Goal: Task Accomplishment & Management: Complete application form

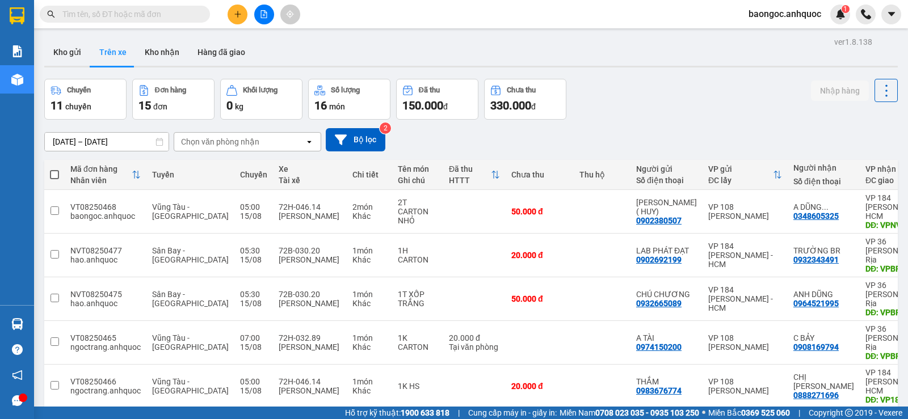
click at [172, 19] on input "text" at bounding box center [129, 14] width 134 height 12
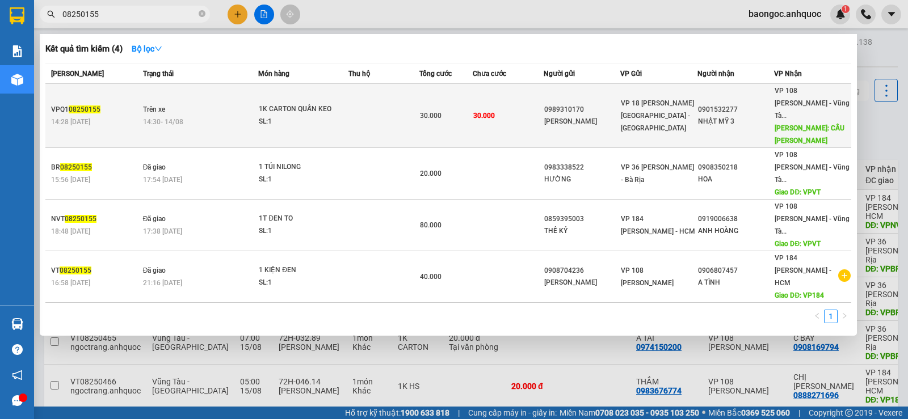
type input "08250155"
click at [204, 116] on div "14:30 [DATE]" at bounding box center [200, 122] width 115 height 12
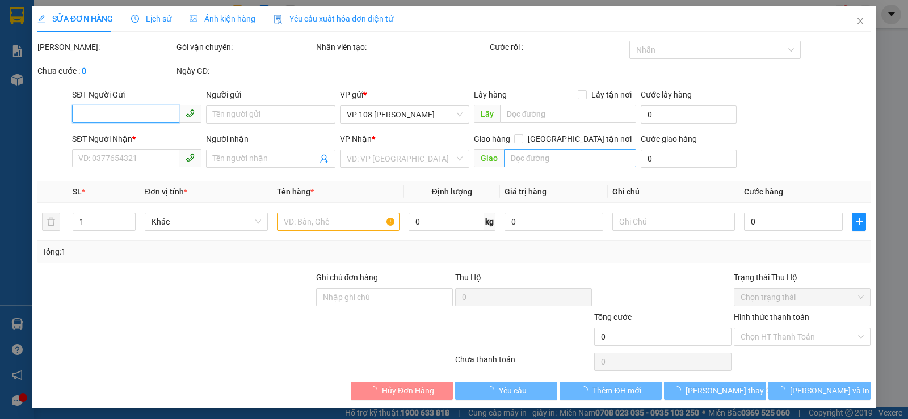
type input "0989310170"
type input "[PERSON_NAME]"
type input "0901532277"
type input "NHẬT MỸ 3"
type input "CẦU [PERSON_NAME]"
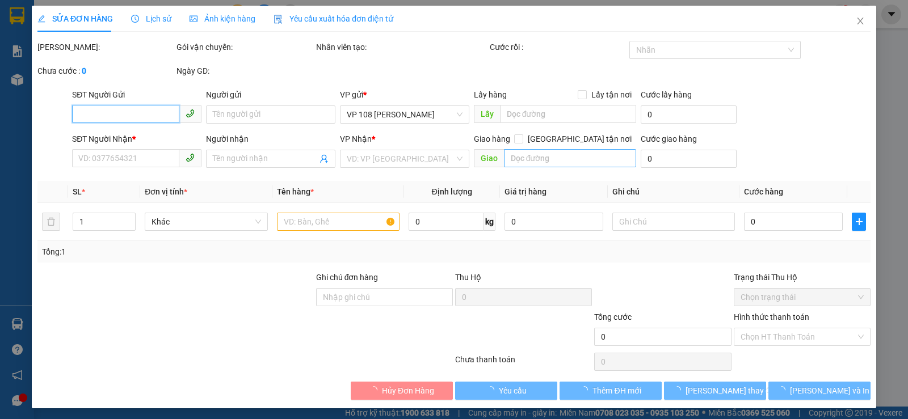
type input "30.000"
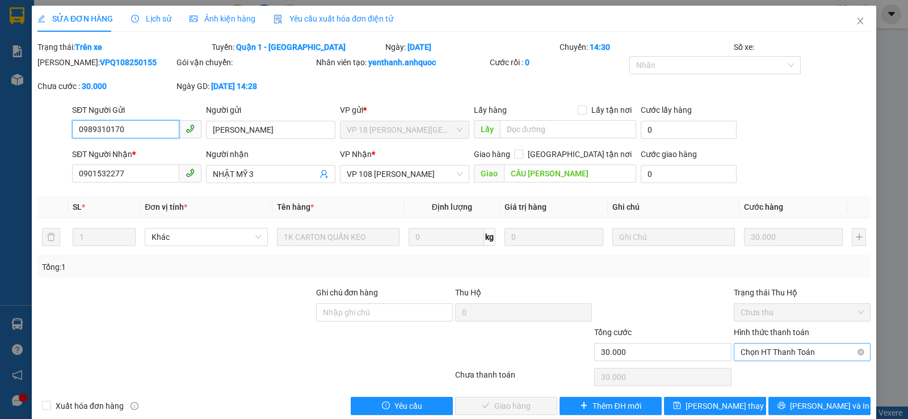
click at [806, 357] on span "Chọn HT Thanh Toán" at bounding box center [802, 352] width 123 height 17
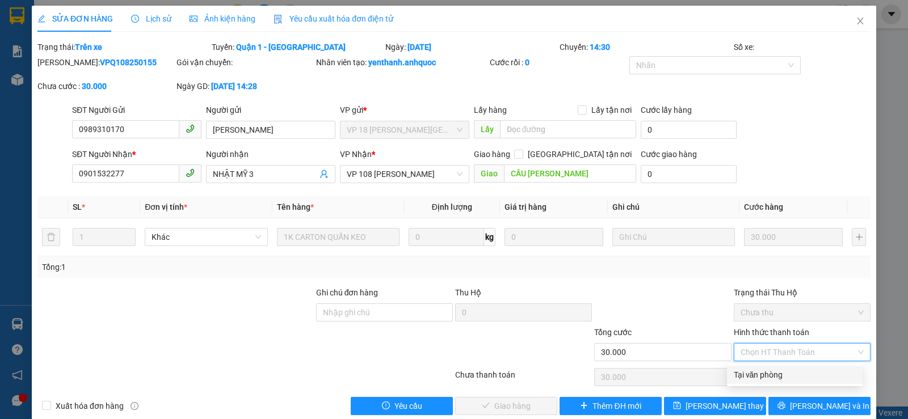
click at [795, 370] on div "Tại văn phòng" at bounding box center [795, 375] width 122 height 12
type input "0"
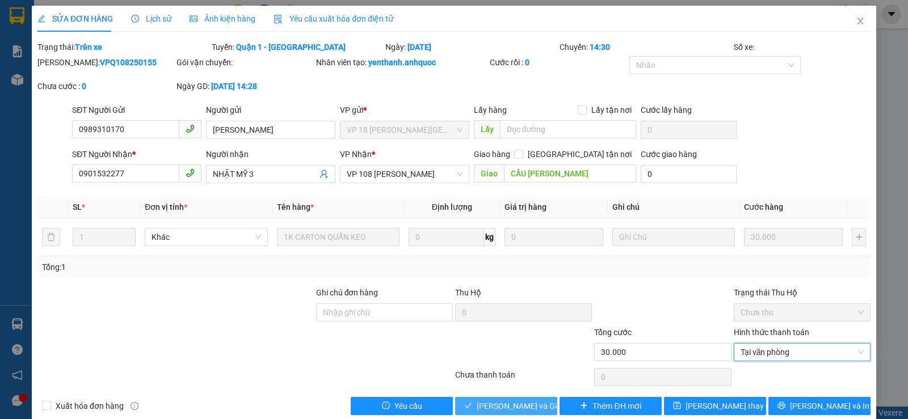
click at [539, 404] on button "[PERSON_NAME] và Giao hàng" at bounding box center [506, 406] width 102 height 18
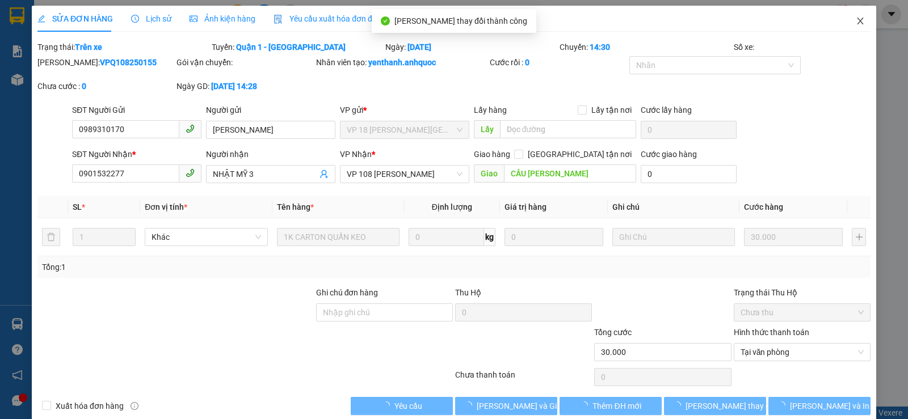
click at [856, 23] on icon "close" at bounding box center [860, 20] width 9 height 9
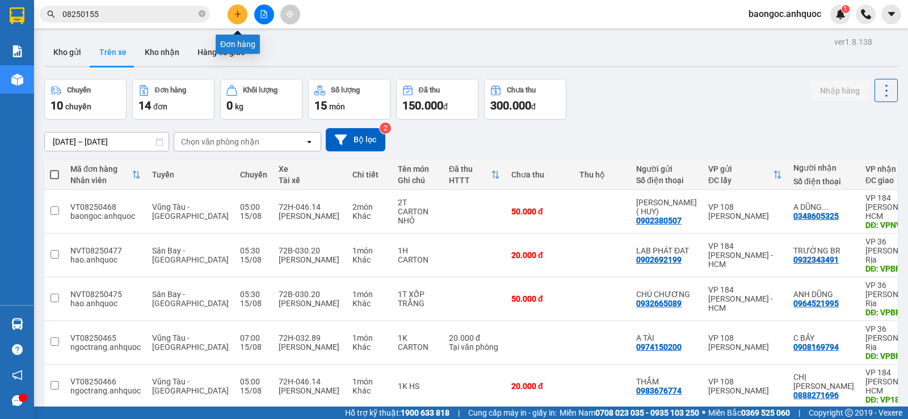
click at [237, 10] on button at bounding box center [238, 15] width 20 height 20
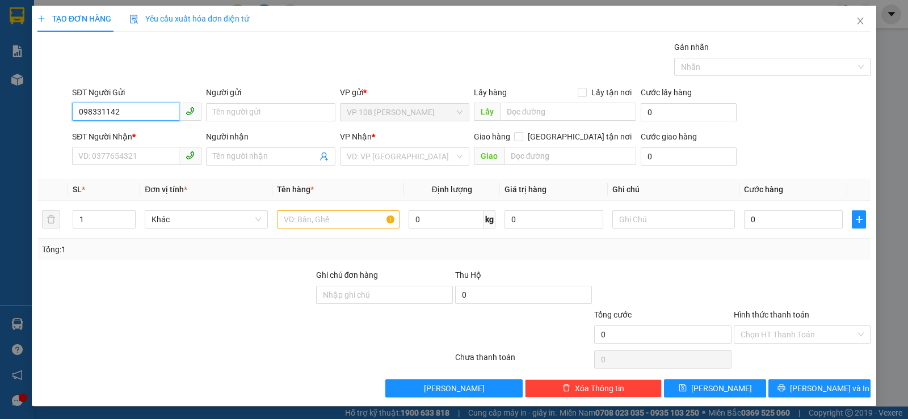
type input "0983311425"
click at [177, 128] on div "0983311425 - CHÚ BẰNG" at bounding box center [136, 135] width 128 height 18
type input "CHÚ BẰNG"
type input "0901330307"
type input "A NAM"
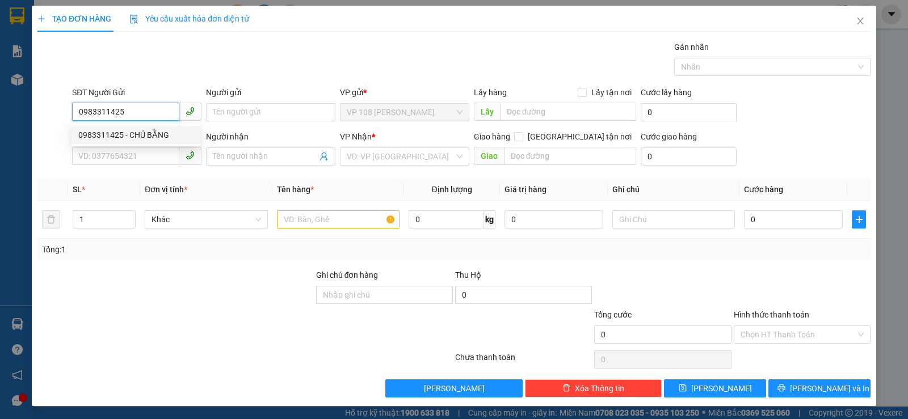
type input "VP NVT"
type input "30.000"
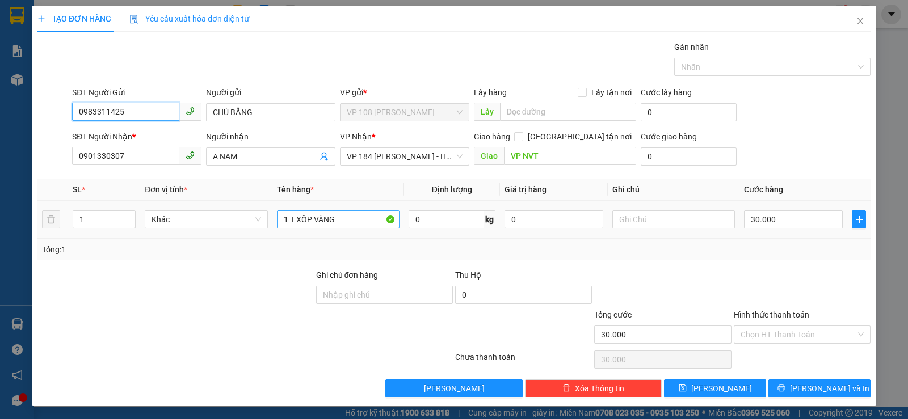
type input "0983311425"
click at [348, 221] on input "1 T XỐP VÀNG" at bounding box center [338, 220] width 123 height 18
click at [809, 335] on input "Hình thức thanh toán" at bounding box center [798, 334] width 115 height 17
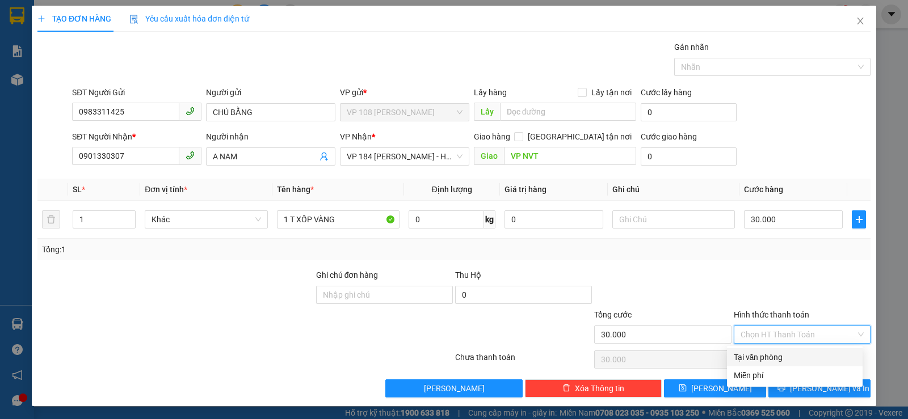
click at [780, 354] on div "Tại văn phòng" at bounding box center [795, 357] width 122 height 12
type input "0"
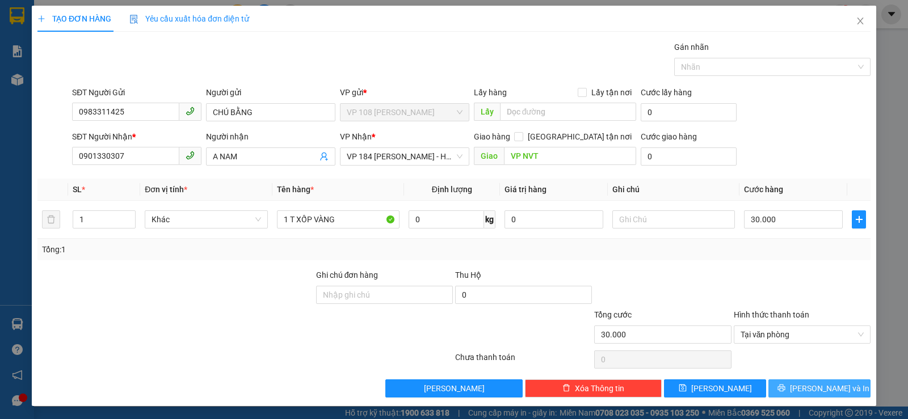
click at [818, 386] on span "[PERSON_NAME] và In" at bounding box center [829, 389] width 79 height 12
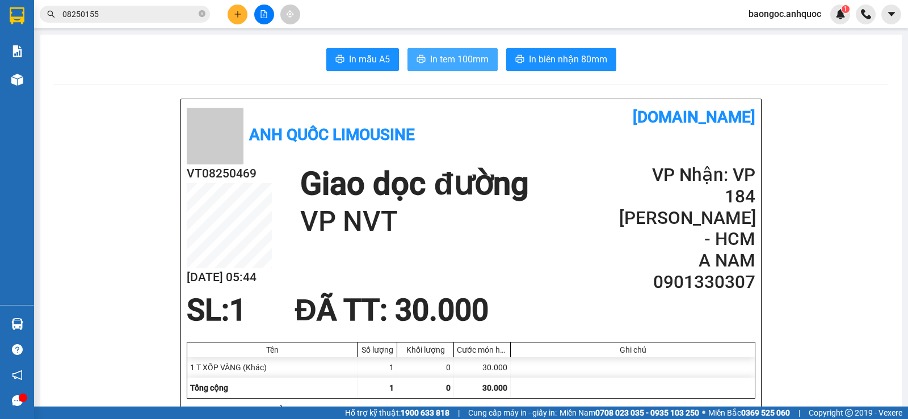
click at [434, 58] on span "In tem 100mm" at bounding box center [459, 59] width 58 height 14
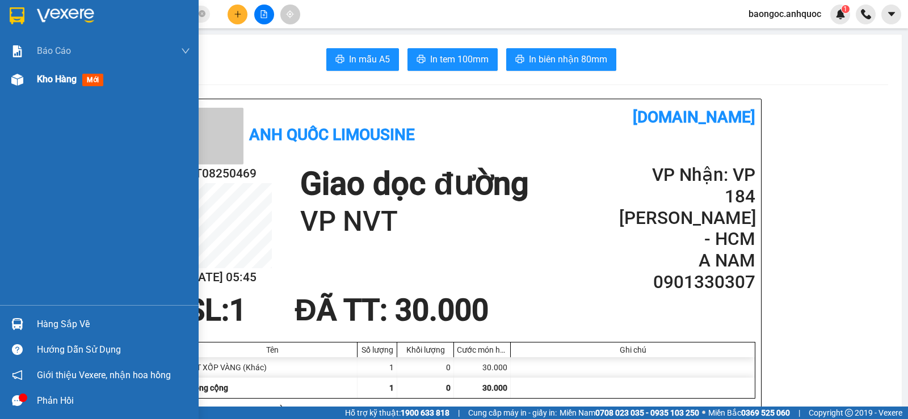
click at [58, 90] on div "Kho hàng mới" at bounding box center [113, 79] width 153 height 28
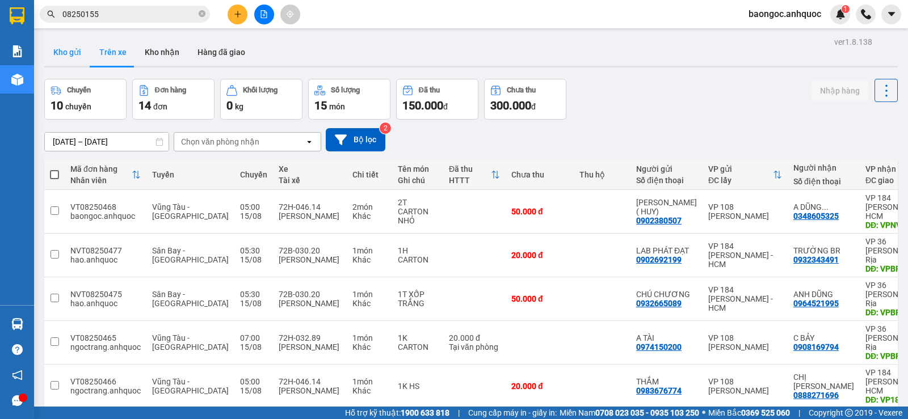
click at [66, 62] on button "Kho gửi" at bounding box center [67, 52] width 46 height 27
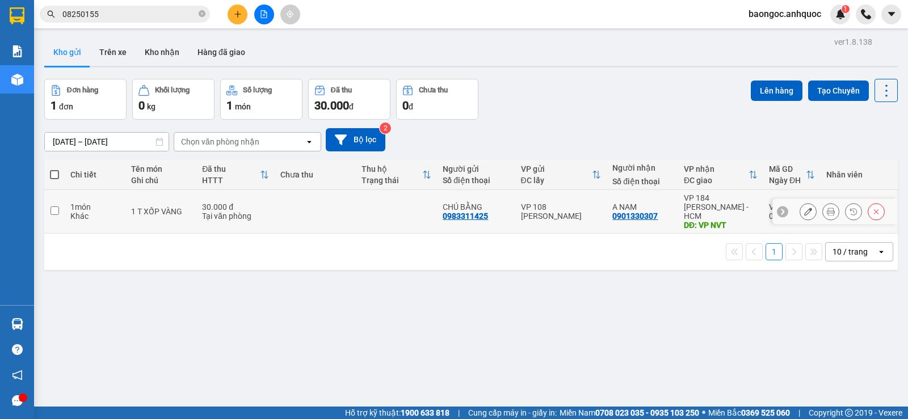
click at [642, 222] on td "A NAM 0901330307" at bounding box center [643, 212] width 72 height 44
checkbox input "true"
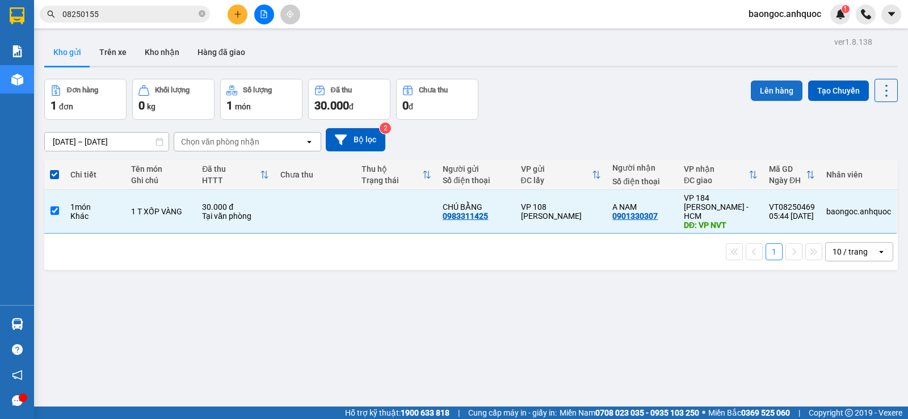
click at [753, 85] on button "Lên hàng" at bounding box center [777, 91] width 52 height 20
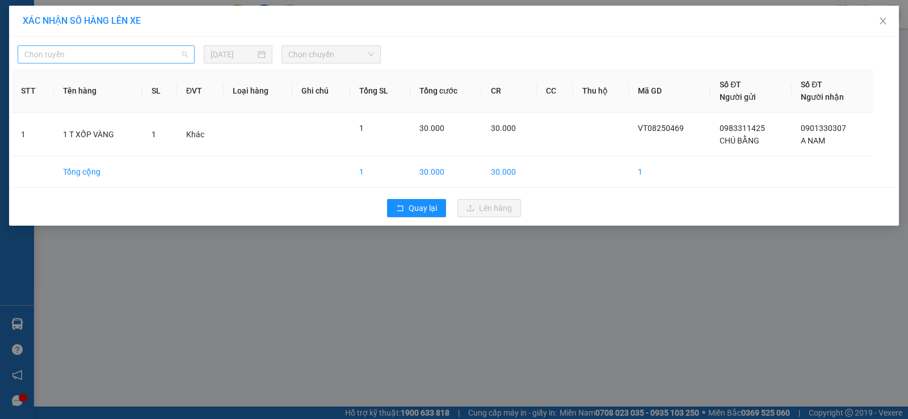
click at [139, 52] on span "Chọn tuyến" at bounding box center [105, 54] width 163 height 17
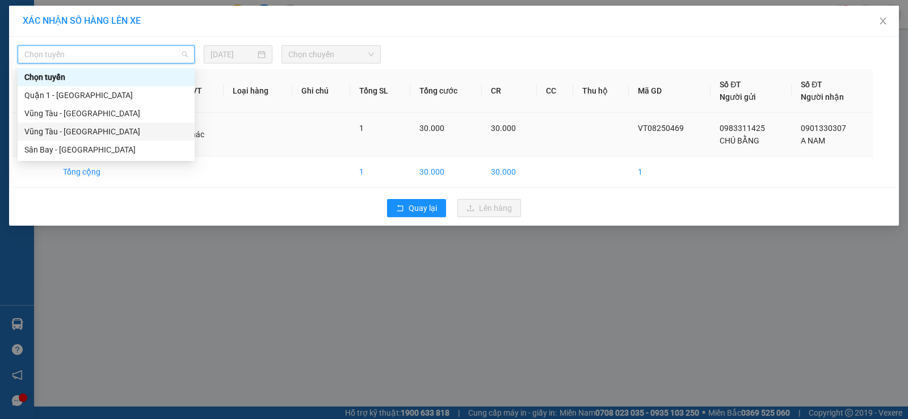
drag, startPoint x: 135, startPoint y: 125, endPoint x: 166, endPoint y: 116, distance: 32.5
click at [135, 125] on div "Vũng Tàu - [GEOGRAPHIC_DATA]" at bounding box center [106, 132] width 177 height 18
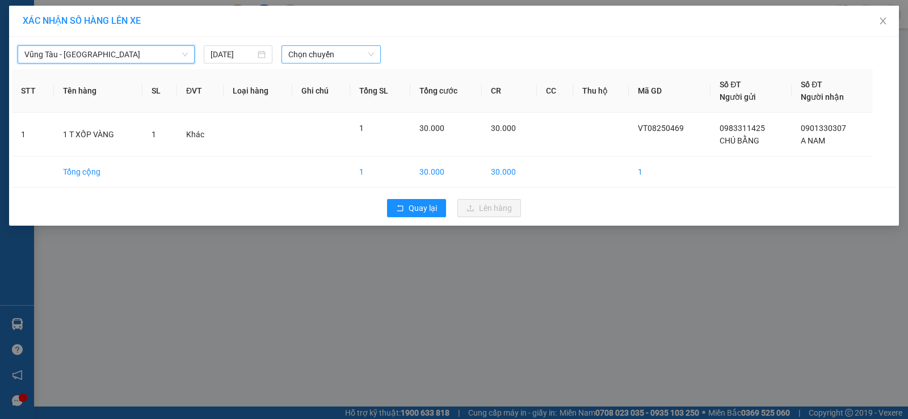
click at [303, 56] on span "Chọn chuyến" at bounding box center [331, 54] width 86 height 17
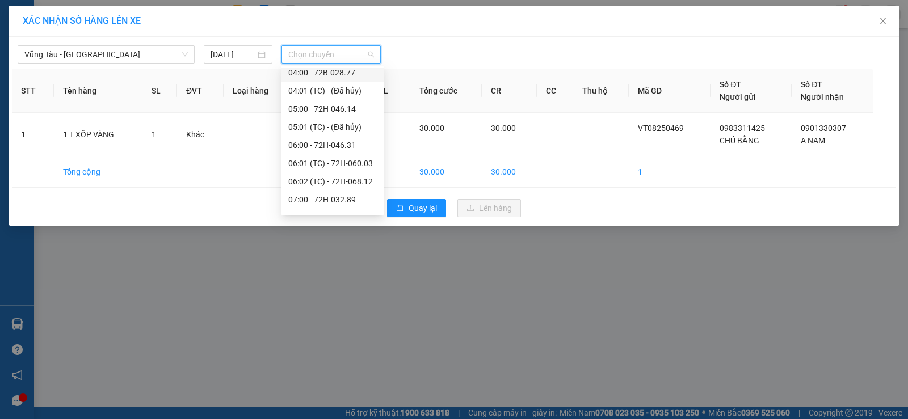
scroll to position [170, 0]
click at [324, 146] on div "07:00 - 72H-032.89" at bounding box center [332, 143] width 89 height 12
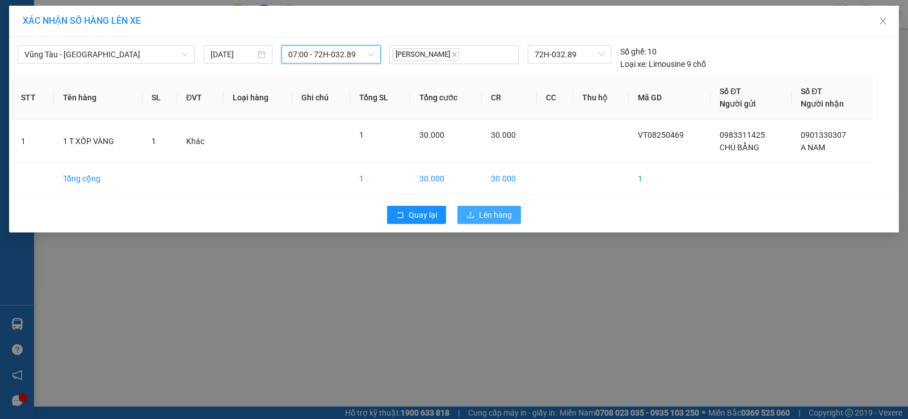
click at [501, 212] on span "Lên hàng" at bounding box center [495, 215] width 33 height 12
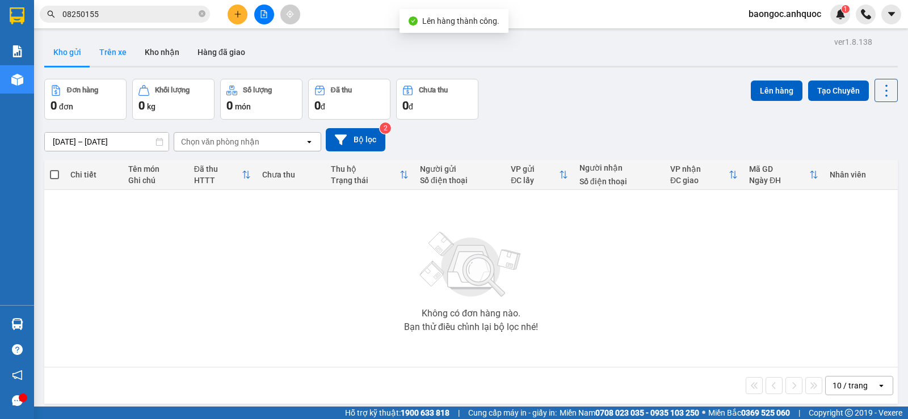
click at [118, 49] on button "Trên xe" at bounding box center [112, 52] width 45 height 27
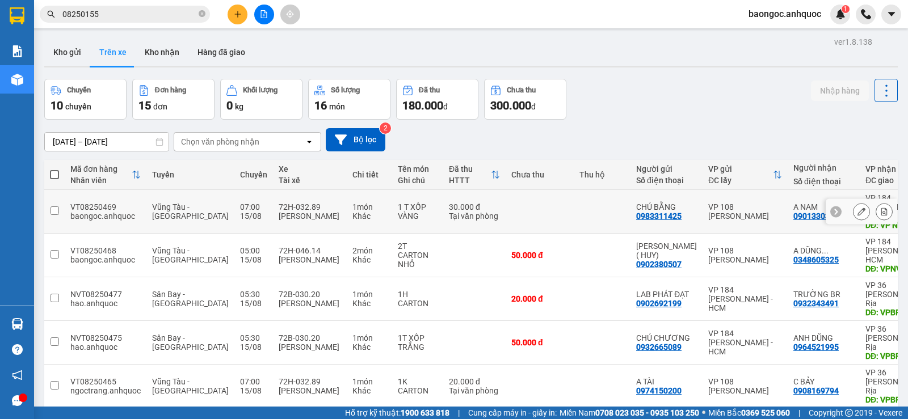
click at [881, 208] on icon at bounding box center [884, 212] width 6 height 8
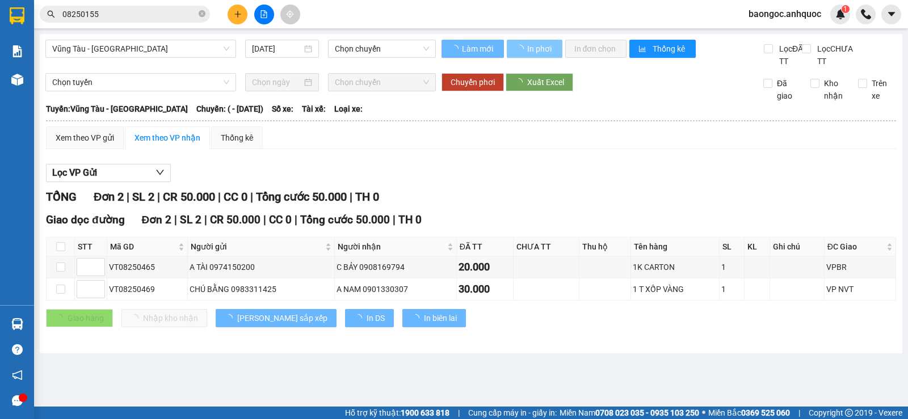
type input "[DATE]"
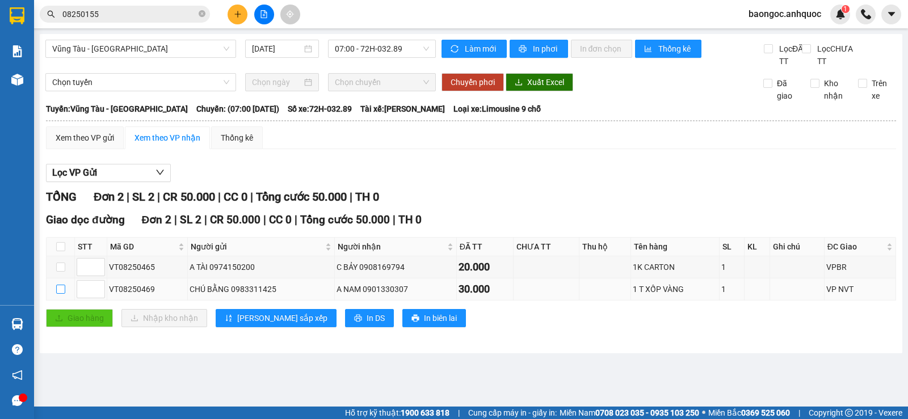
click at [60, 294] on input "checkbox" at bounding box center [60, 289] width 9 height 9
checkbox input "true"
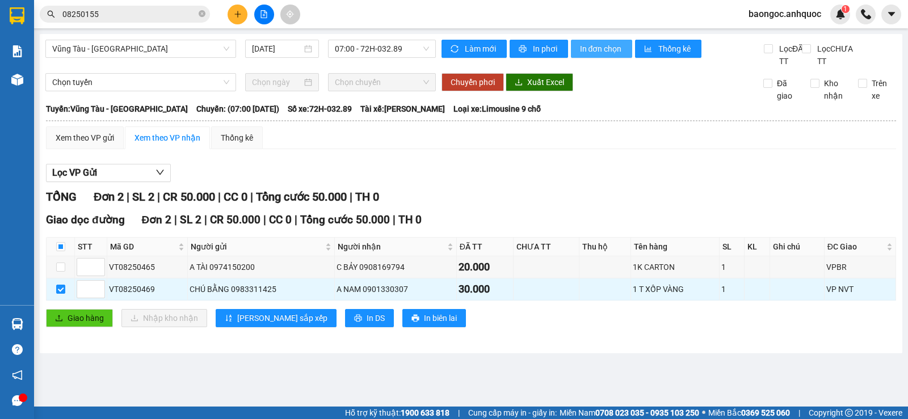
click at [607, 49] on span "In đơn chọn" at bounding box center [602, 49] width 44 height 12
